Goal: Information Seeking & Learning: Learn about a topic

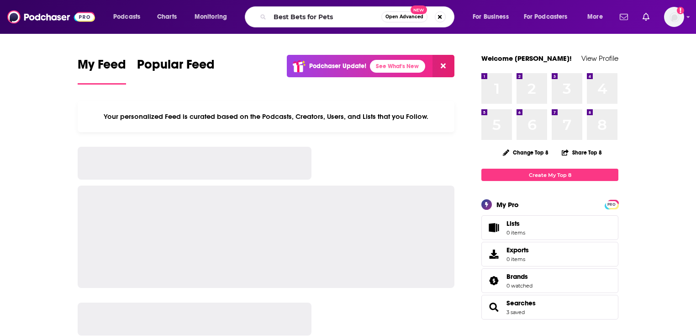
click at [328, 20] on input "Best Bets for Pets" at bounding box center [325, 17] width 111 height 15
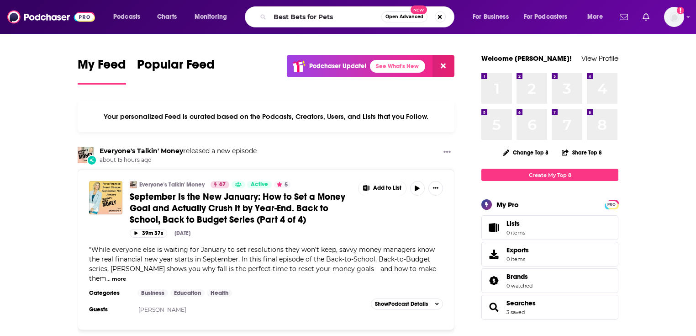
click at [334, 20] on input "Best Bets for Pets" at bounding box center [325, 17] width 111 height 15
type input "Best Bets for Pets"
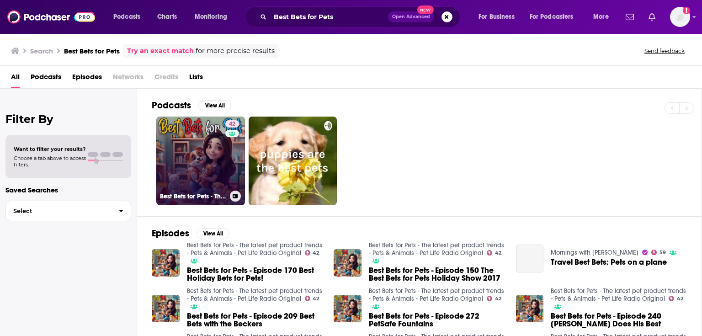
click at [214, 169] on link "42 Best Bets for Pets - The latest pet product trends - Pets & Animals - Pet Li…" at bounding box center [200, 160] width 89 height 89
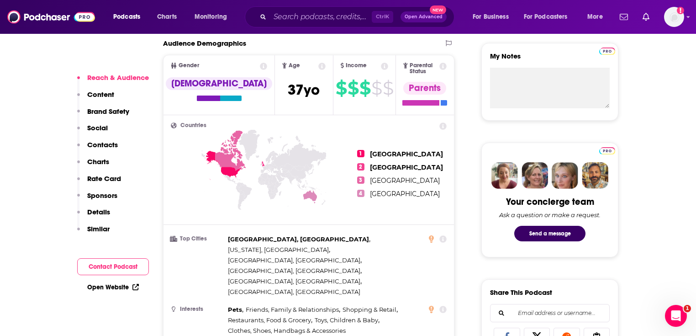
scroll to position [329, 0]
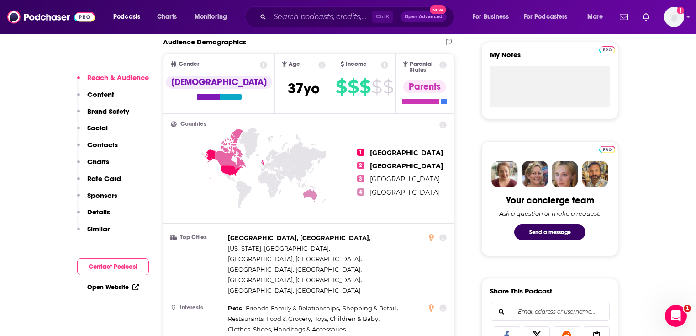
click at [106, 287] on link "Open Website" at bounding box center [113, 287] width 52 height 8
